Goal: Task Accomplishment & Management: Use online tool/utility

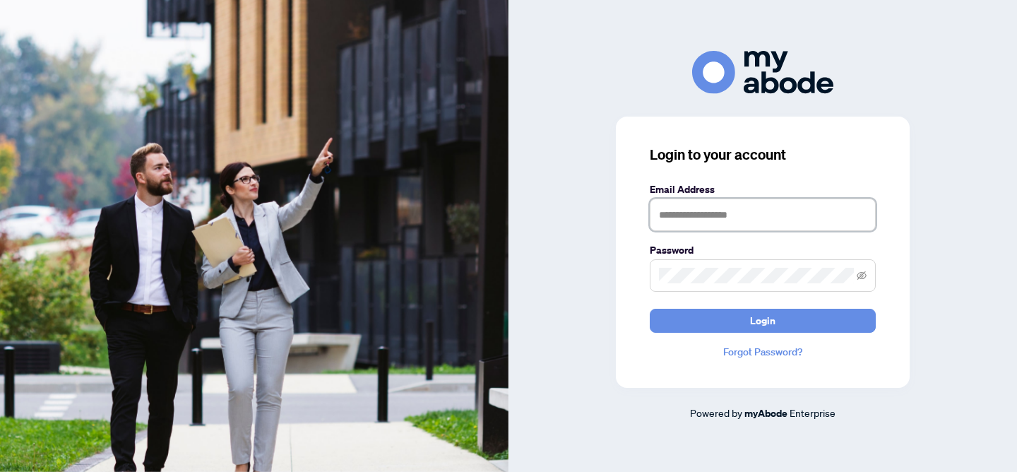
click at [717, 203] on input "text" at bounding box center [763, 214] width 226 height 32
type input "**********"
click at [650, 309] on button "Login" at bounding box center [763, 321] width 226 height 24
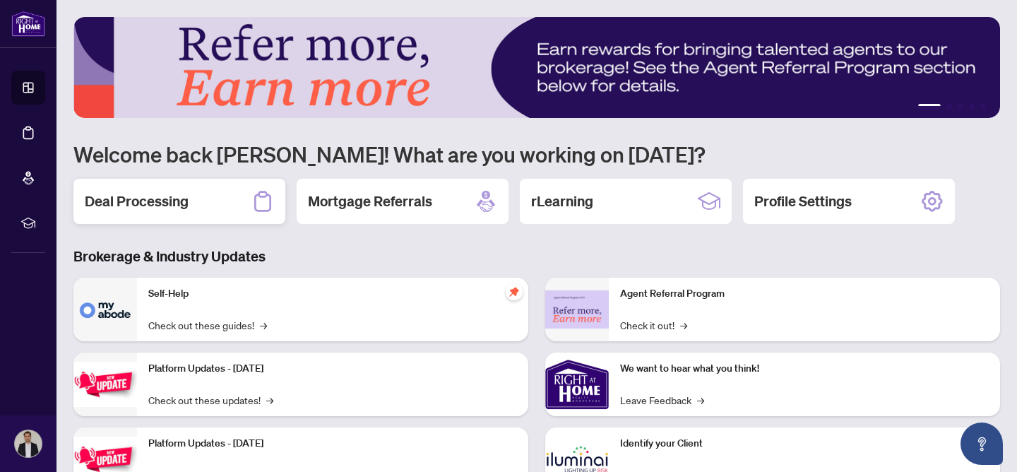
click at [148, 203] on h2 "Deal Processing" at bounding box center [137, 201] width 104 height 20
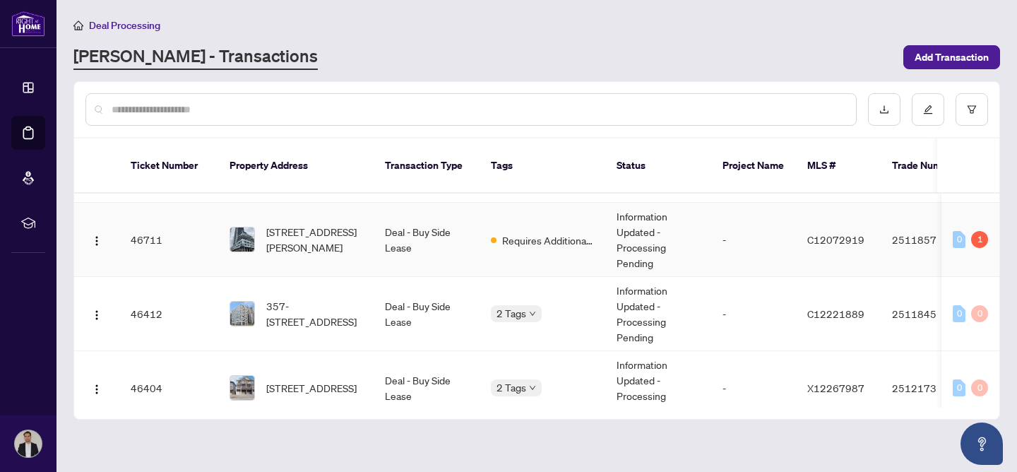
scroll to position [37, 0]
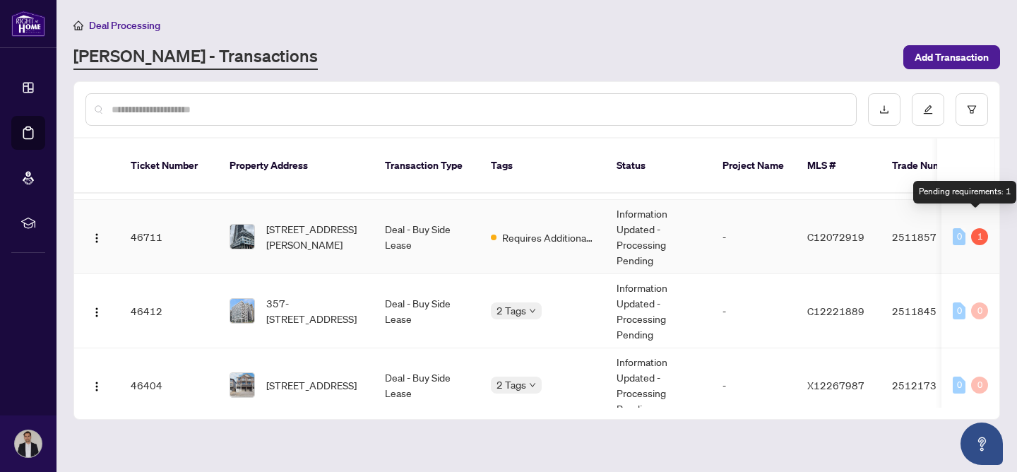
click at [972, 228] on div "1" at bounding box center [979, 236] width 17 height 17
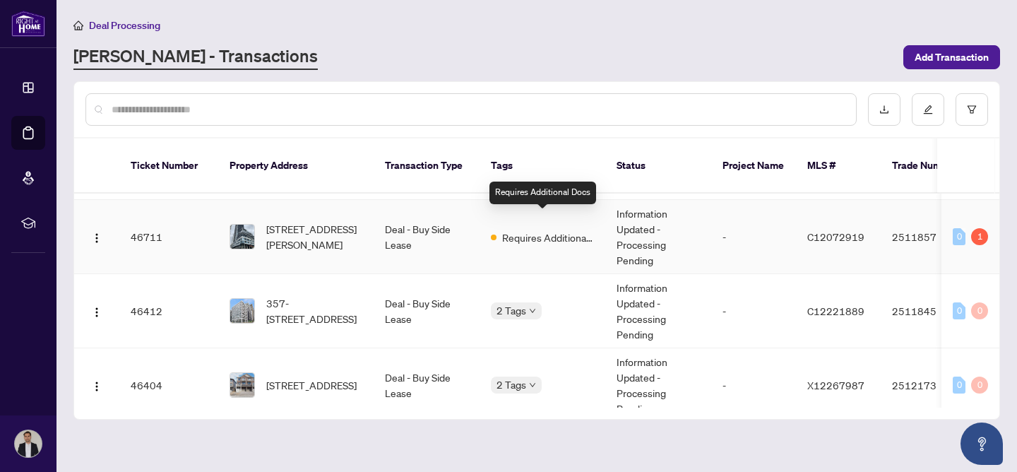
click at [549, 229] on span "Requires Additional Docs" at bounding box center [548, 237] width 92 height 16
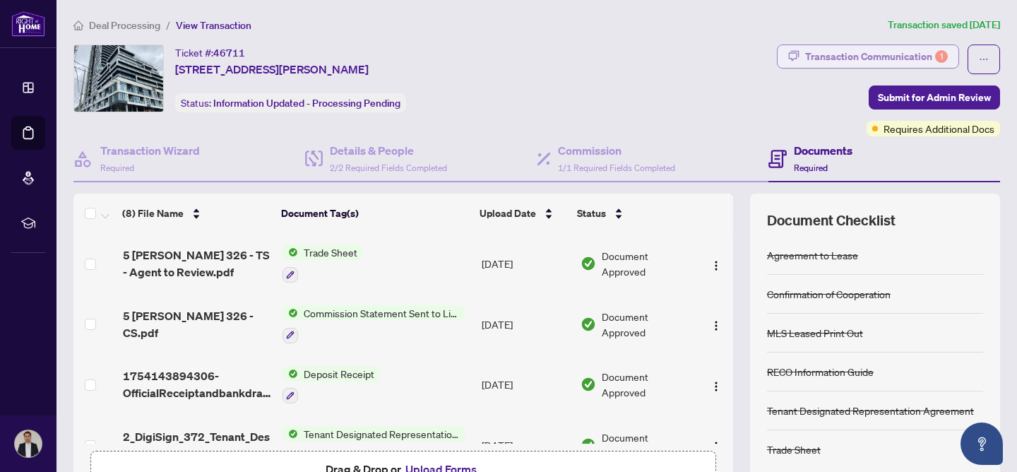
click at [902, 51] on div "Transaction Communication 1" at bounding box center [876, 56] width 143 height 23
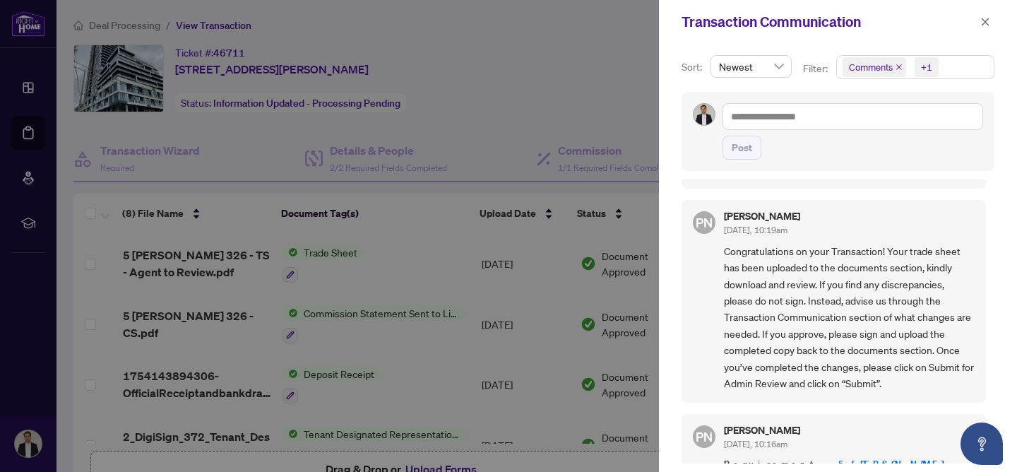
scroll to position [448, 0]
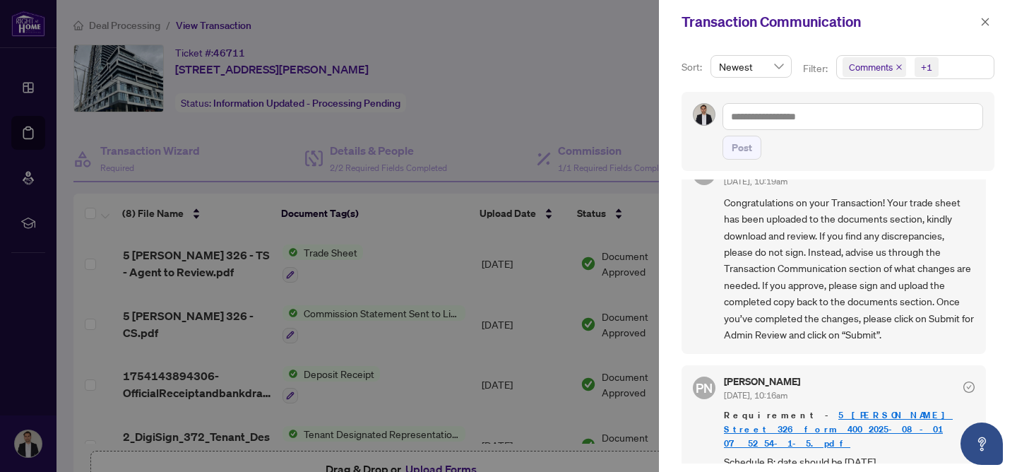
click at [899, 409] on link "5 [PERSON_NAME] Street 326 form 400_2025-08-01 07_52_54-1-5.pdf" at bounding box center [838, 429] width 229 height 40
click at [981, 25] on icon "close" at bounding box center [985, 22] width 8 height 8
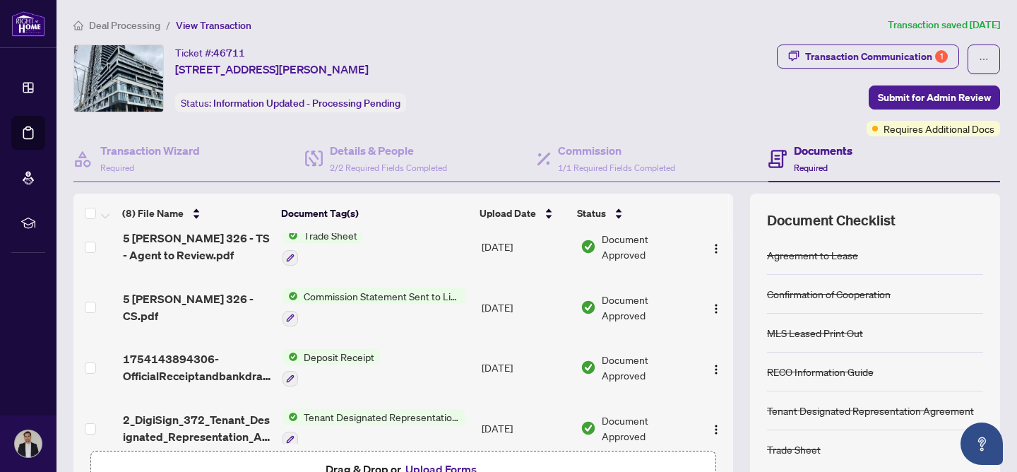
scroll to position [0, 0]
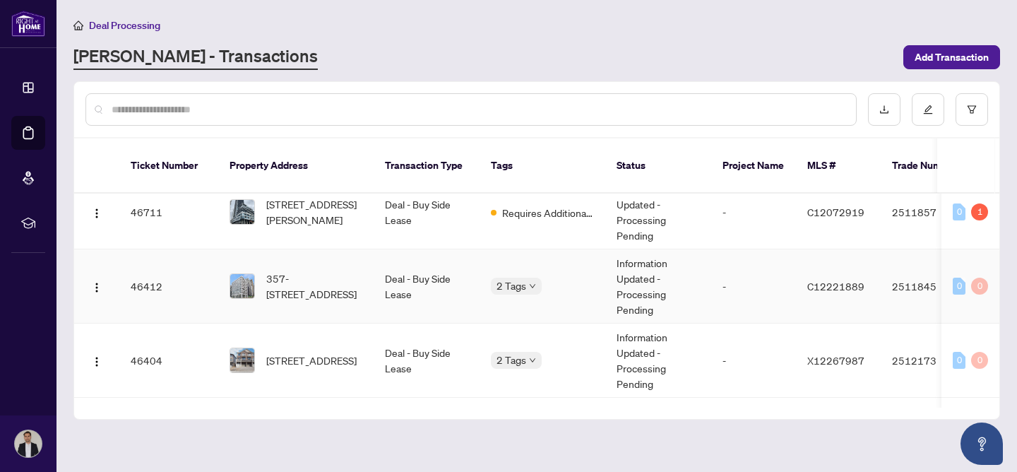
scroll to position [65, 0]
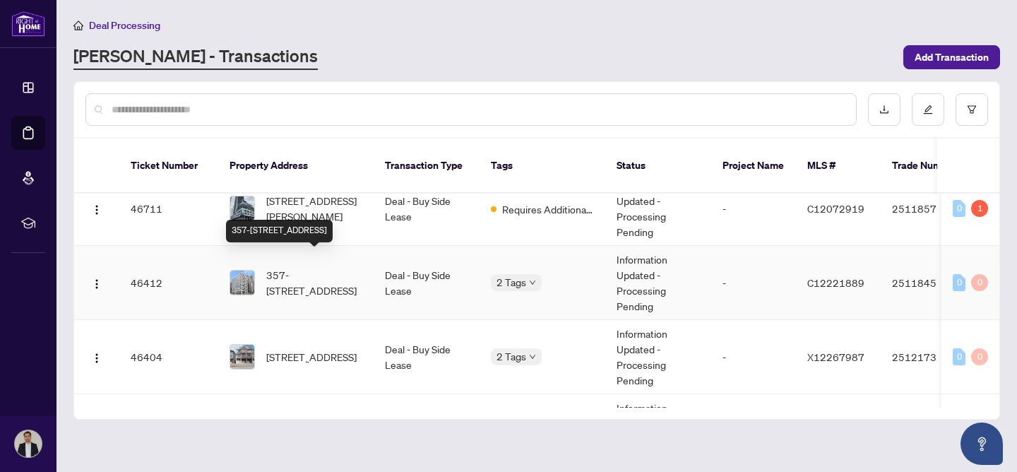
click at [298, 267] on span "357-[STREET_ADDRESS]" at bounding box center [314, 282] width 96 height 31
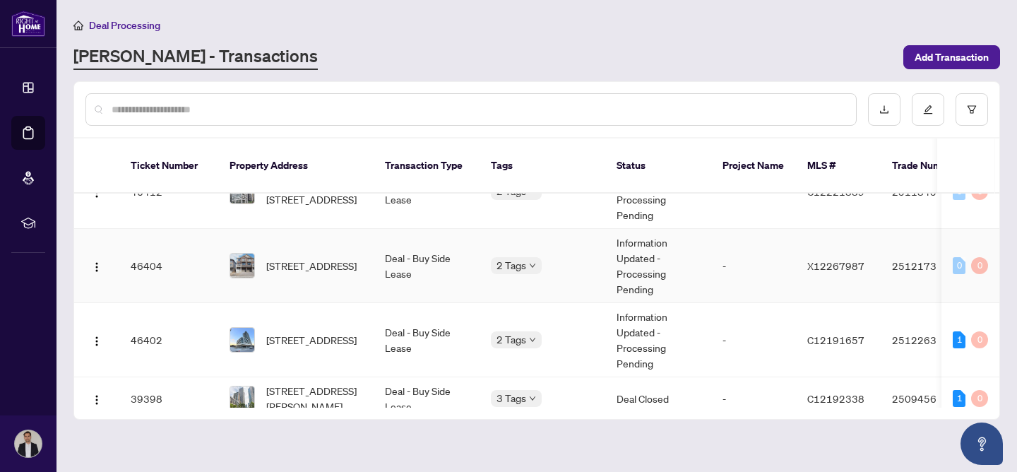
scroll to position [157, 0]
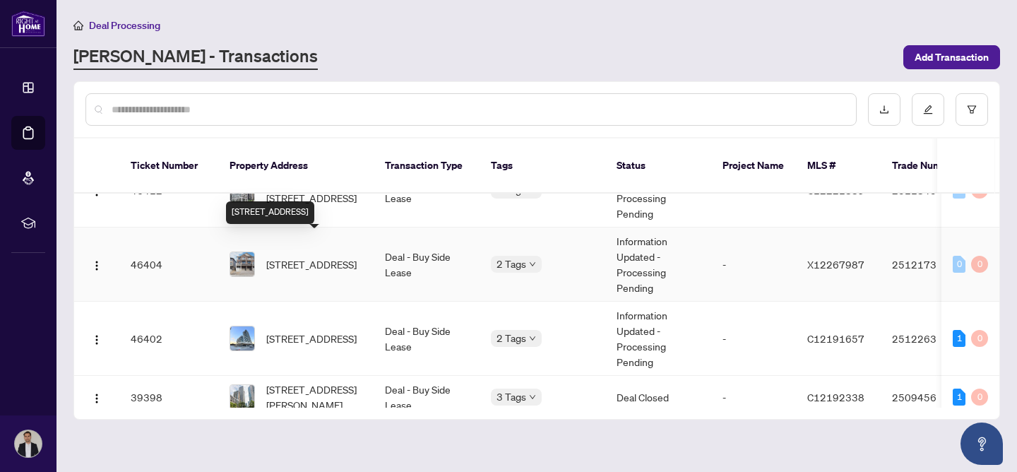
click at [317, 256] on span "[STREET_ADDRESS]" at bounding box center [311, 264] width 90 height 16
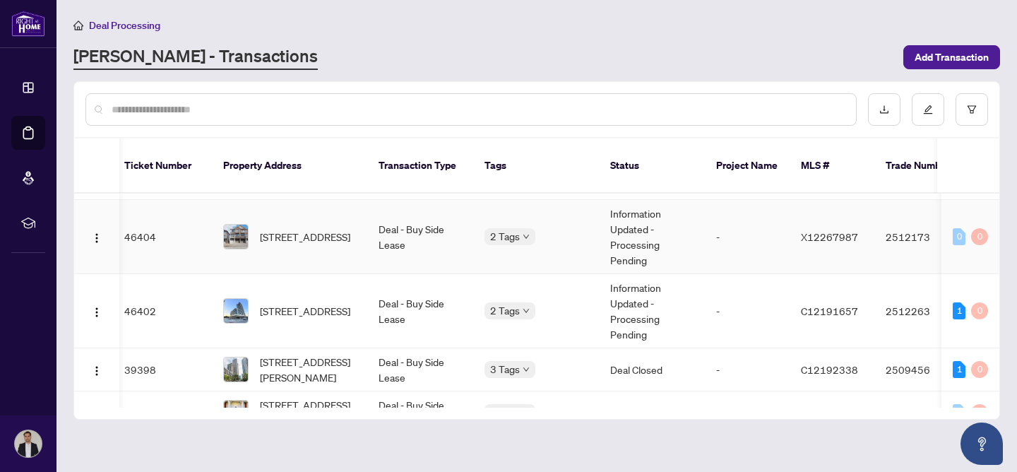
scroll to position [194, 6]
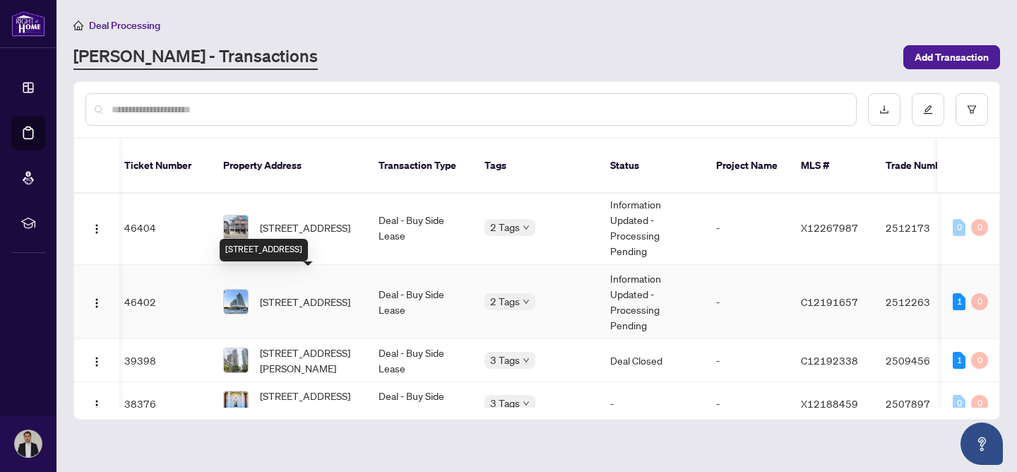
click at [316, 294] on span "[STREET_ADDRESS]" at bounding box center [305, 302] width 90 height 16
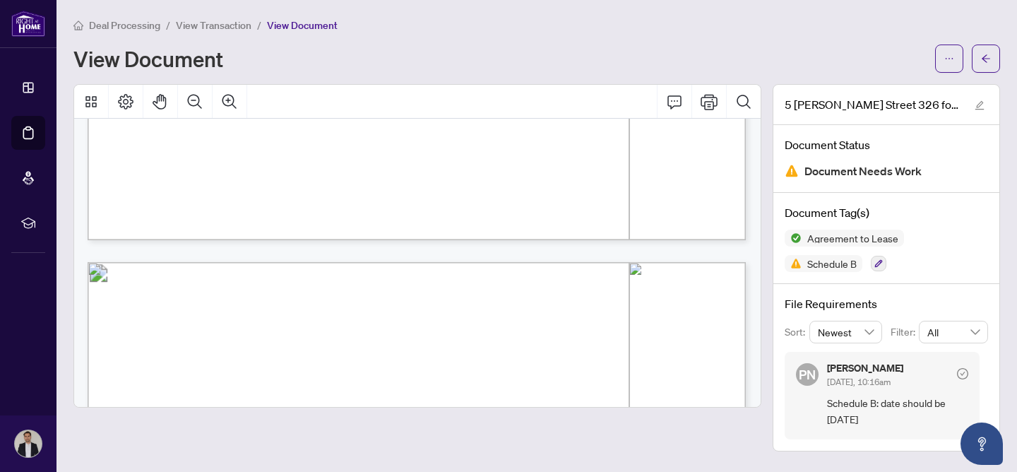
scroll to position [3691, 1]
